Goal: Task Accomplishment & Management: Manage account settings

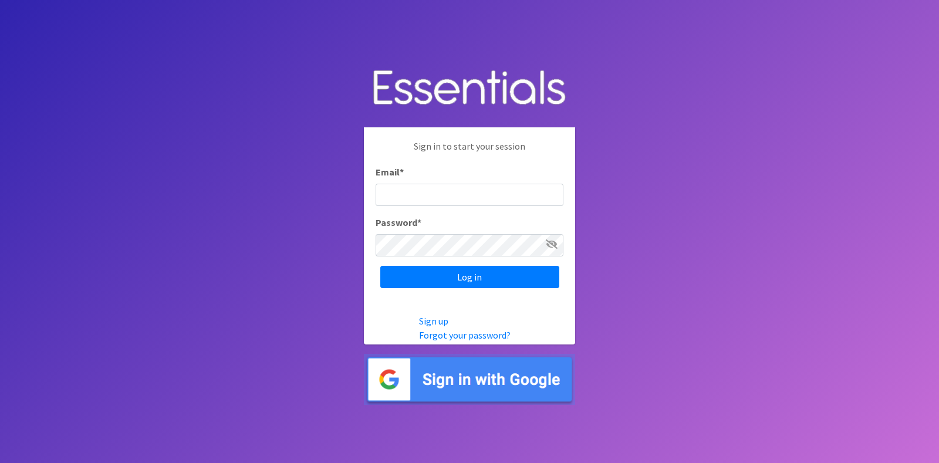
type input "[EMAIL_ADDRESS][DOMAIN_NAME]"
click at [553, 241] on icon at bounding box center [552, 243] width 12 height 9
click at [552, 239] on icon at bounding box center [552, 243] width 11 height 9
click at [549, 242] on icon at bounding box center [552, 243] width 12 height 9
click at [549, 242] on icon at bounding box center [552, 243] width 11 height 9
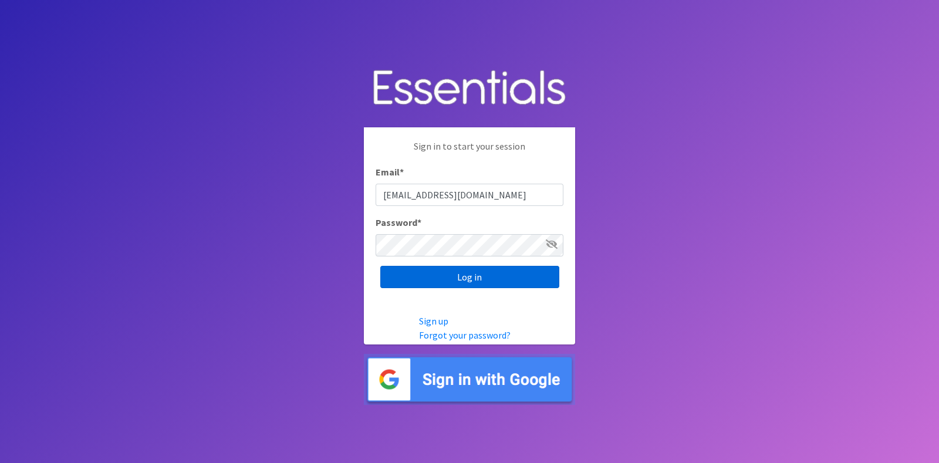
click at [495, 272] on input "Log in" at bounding box center [469, 277] width 179 height 22
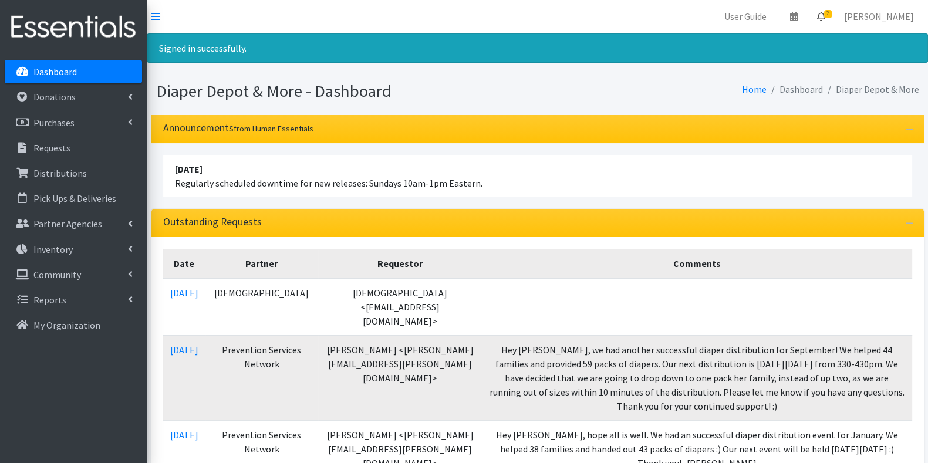
click at [835, 19] on link "2" at bounding box center [821, 16] width 27 height 23
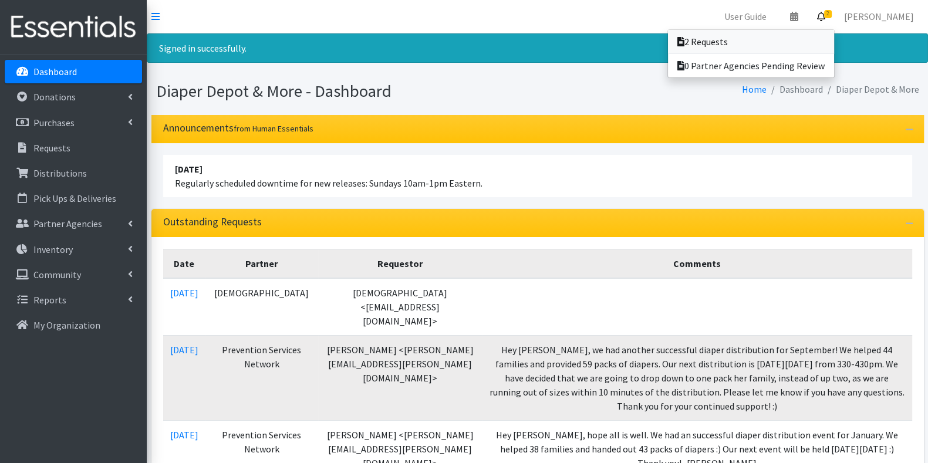
click at [749, 43] on link "2 Requests" at bounding box center [751, 41] width 166 height 23
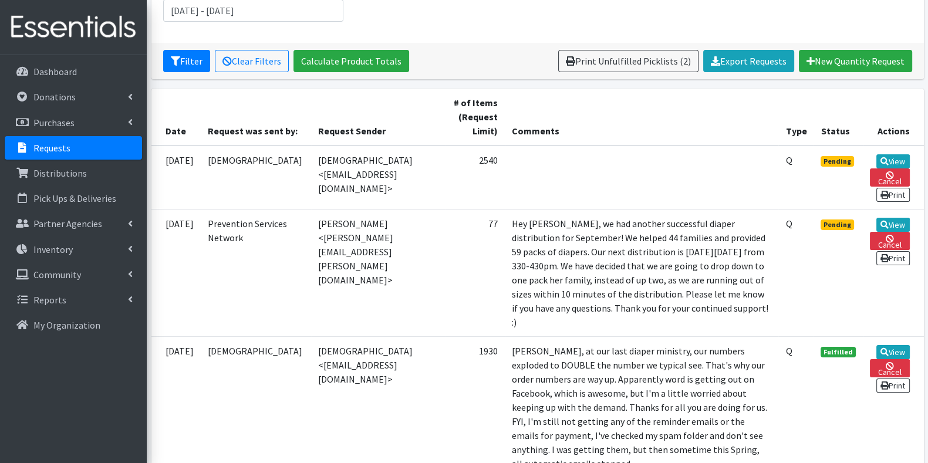
scroll to position [198, 0]
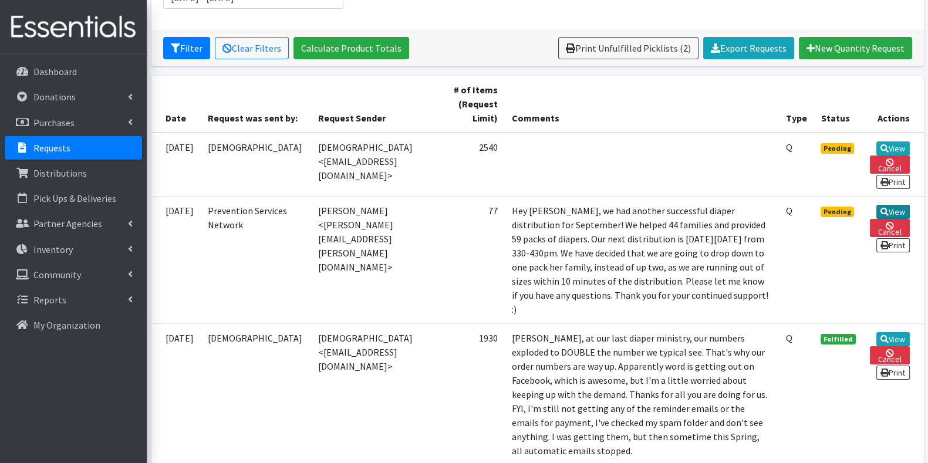
click at [898, 214] on link "View" at bounding box center [892, 212] width 33 height 14
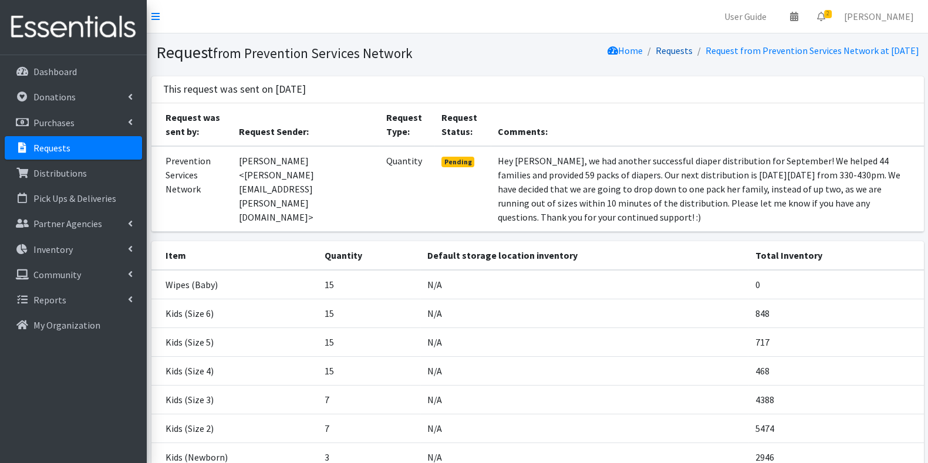
click at [656, 50] on link "Requests" at bounding box center [674, 51] width 37 height 12
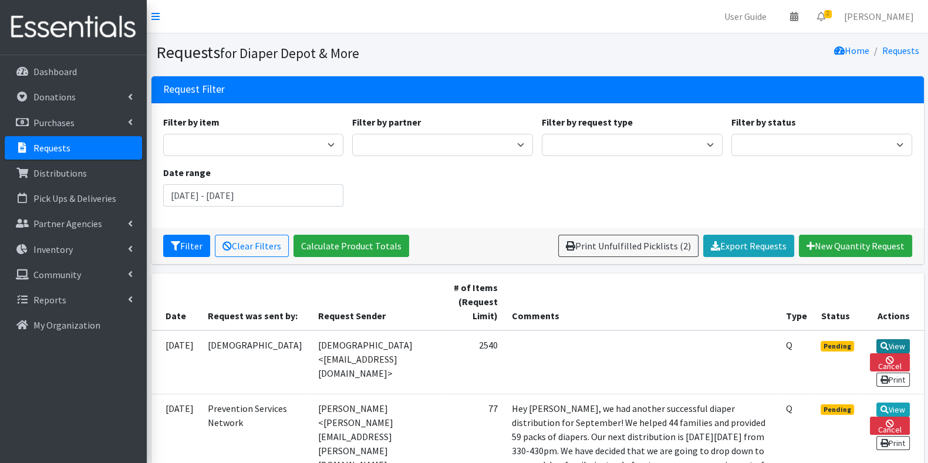
click at [888, 342] on link "View" at bounding box center [892, 346] width 33 height 14
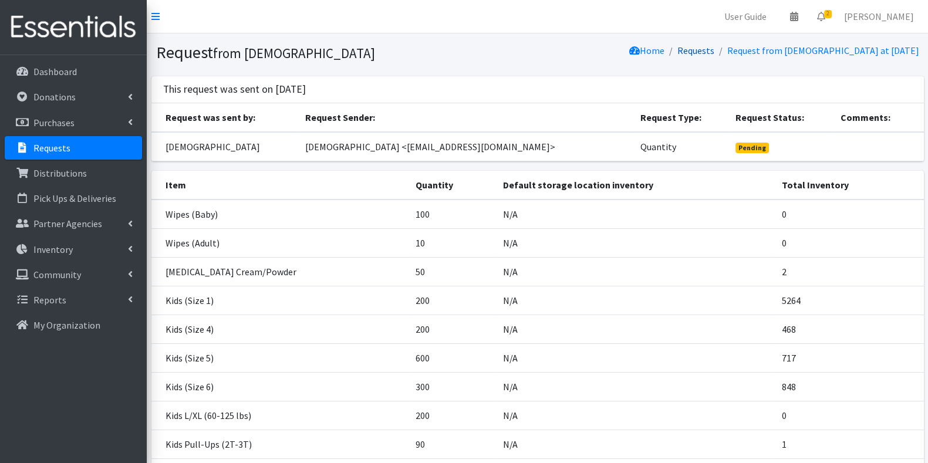
click at [677, 55] on link "Requests" at bounding box center [695, 51] width 37 height 12
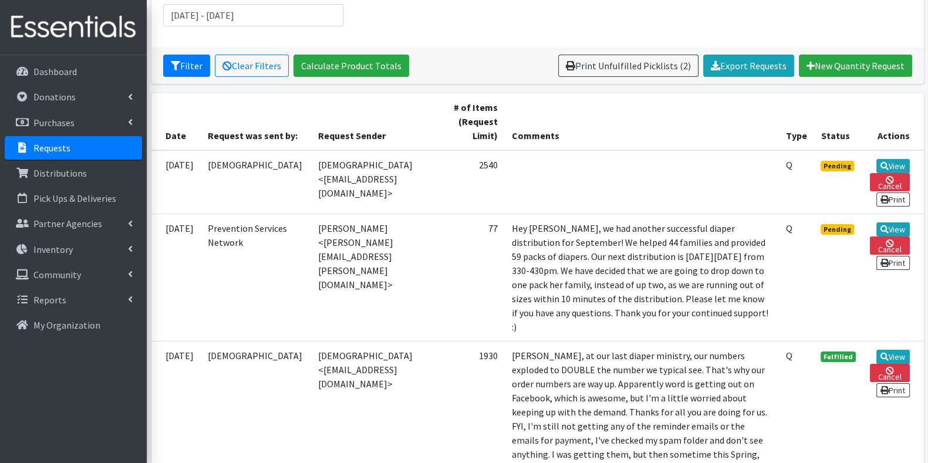
scroll to position [146, 0]
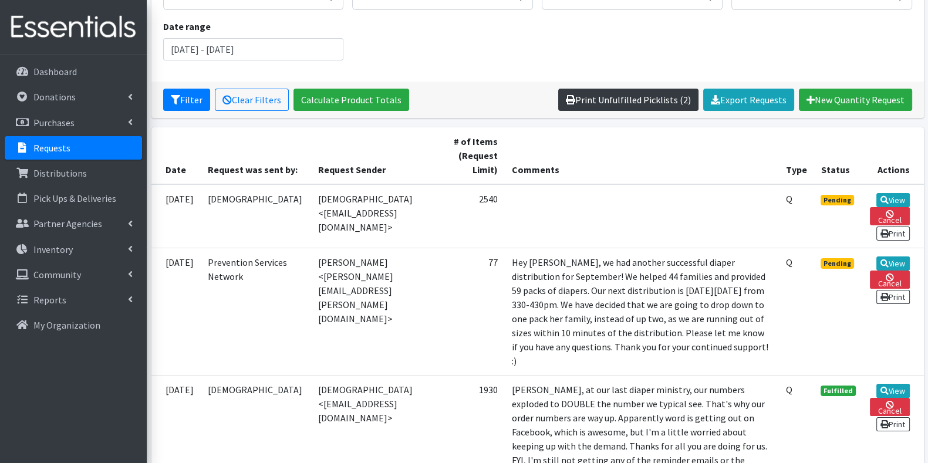
click at [661, 102] on link "Print Unfulfilled Picklists (2)" at bounding box center [628, 100] width 140 height 22
click at [897, 265] on link "View" at bounding box center [892, 263] width 33 height 14
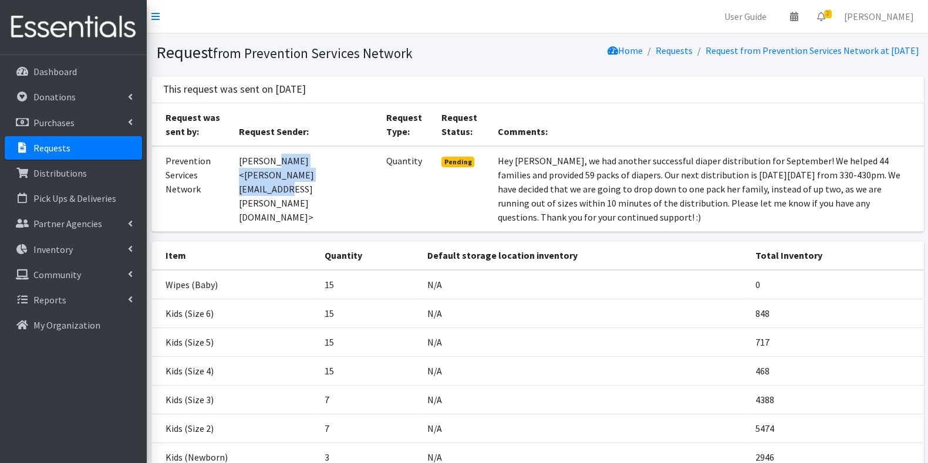
drag, startPoint x: 239, startPoint y: 175, endPoint x: 372, endPoint y: 184, distance: 132.9
click at [376, 183] on td "[PERSON_NAME] <[PERSON_NAME][EMAIL_ADDRESS][PERSON_NAME][DOMAIN_NAME]>" at bounding box center [305, 189] width 147 height 86
copy td "[PERSON_NAME][EMAIL_ADDRESS][PERSON_NAME][DOMAIN_NAME]"
click at [656, 48] on link "Requests" at bounding box center [674, 51] width 37 height 12
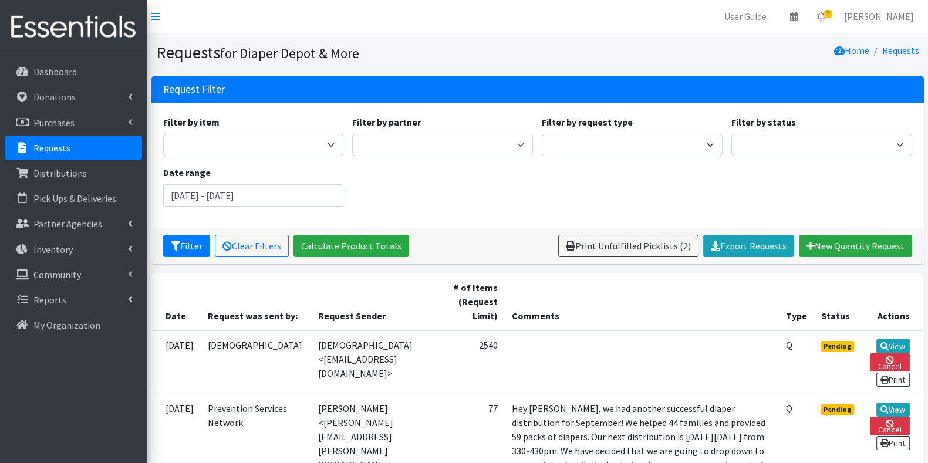
drag, startPoint x: 299, startPoint y: 357, endPoint x: 373, endPoint y: 364, distance: 74.3
click at [373, 364] on td "[DEMOGRAPHIC_DATA] <[EMAIL_ADDRESS][DOMAIN_NAME]>" at bounding box center [378, 362] width 134 height 64
copy td "[EMAIL_ADDRESS][DOMAIN_NAME]"
